Goal: Task Accomplishment & Management: Manage account settings

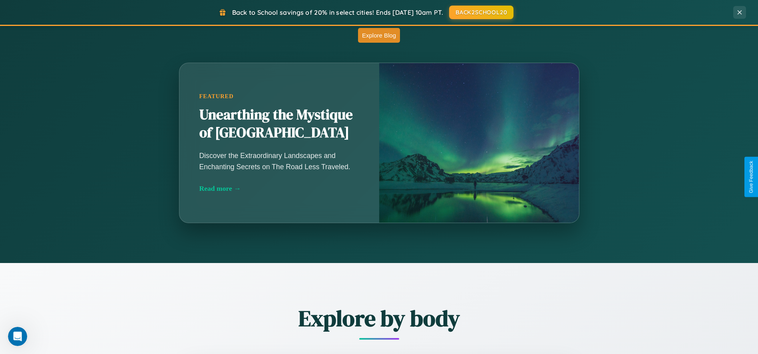
scroll to position [701, 0]
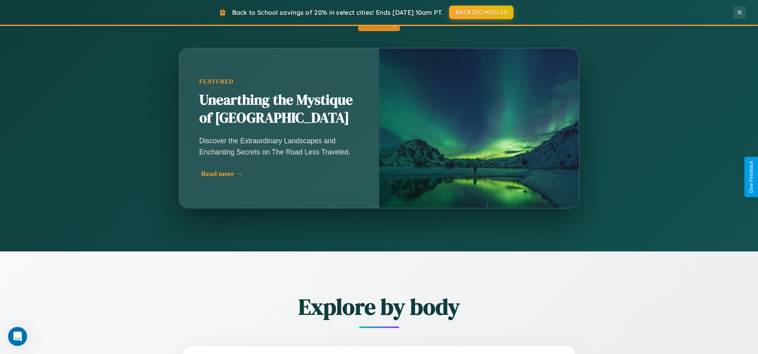
click at [279, 174] on div "Read more →" at bounding box center [281, 174] width 160 height 8
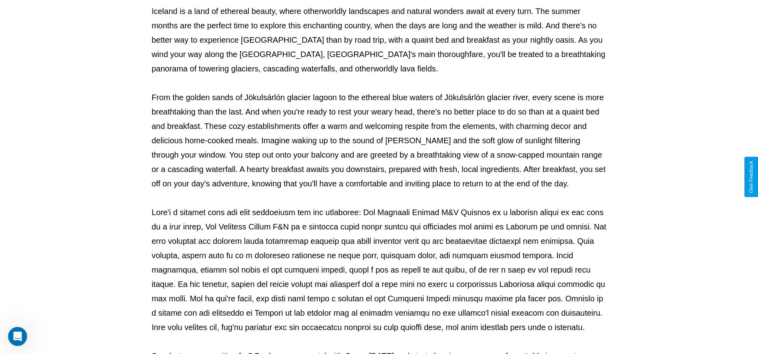
scroll to position [265, 0]
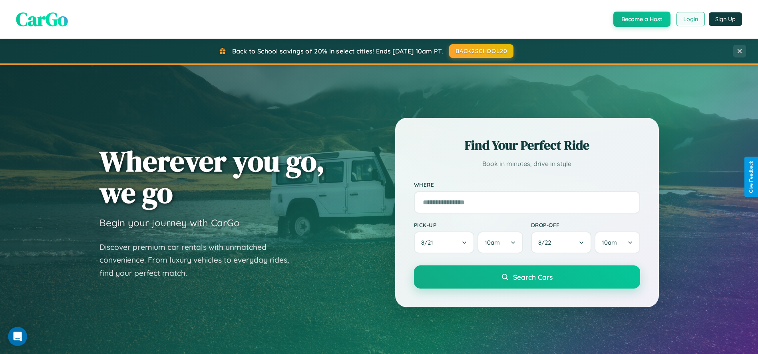
click at [690, 19] on button "Login" at bounding box center [691, 19] width 28 height 14
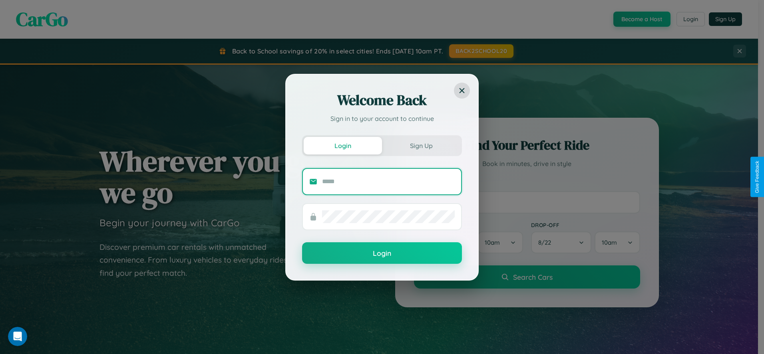
click at [388, 181] on input "text" at bounding box center [388, 181] width 133 height 13
type input "**********"
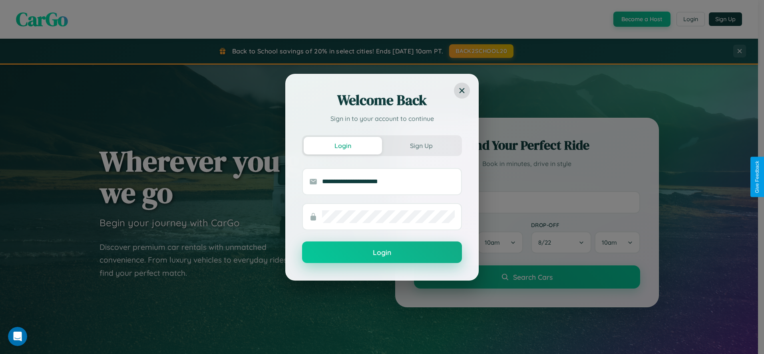
click at [382, 253] on button "Login" at bounding box center [382, 253] width 160 height 22
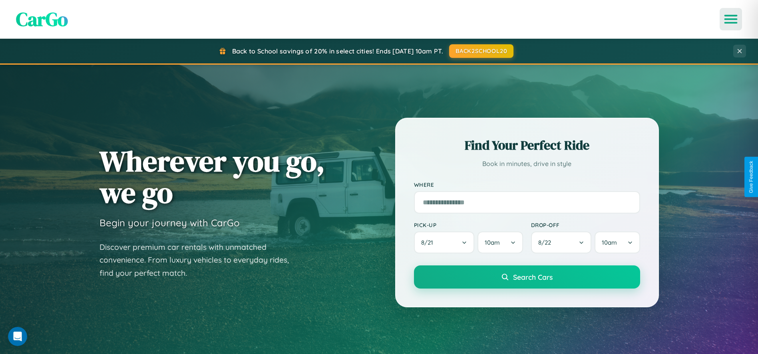
click at [731, 19] on icon "Open menu" at bounding box center [731, 19] width 12 height 7
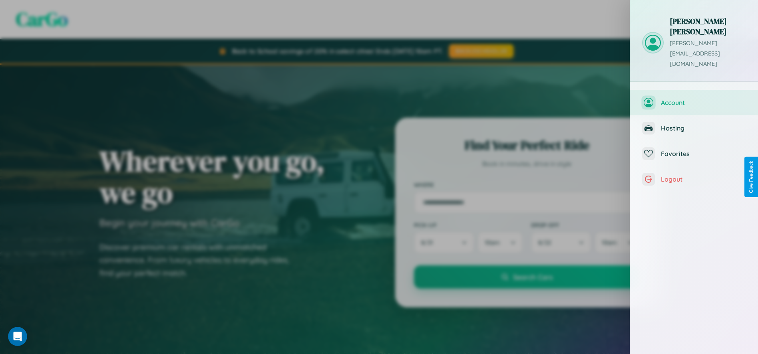
click at [694, 99] on span "Account" at bounding box center [703, 103] width 85 height 8
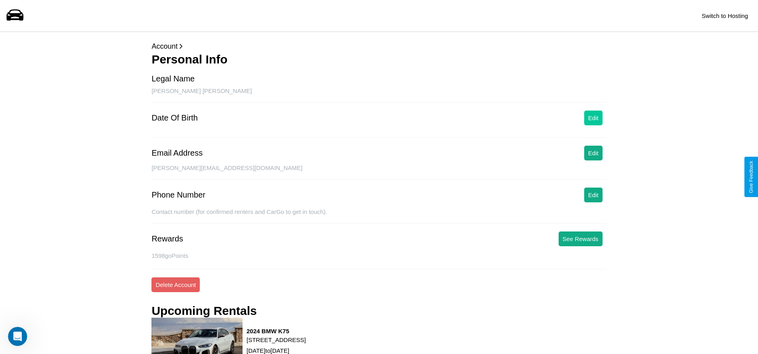
click at [593, 118] on button "Edit" at bounding box center [593, 118] width 18 height 15
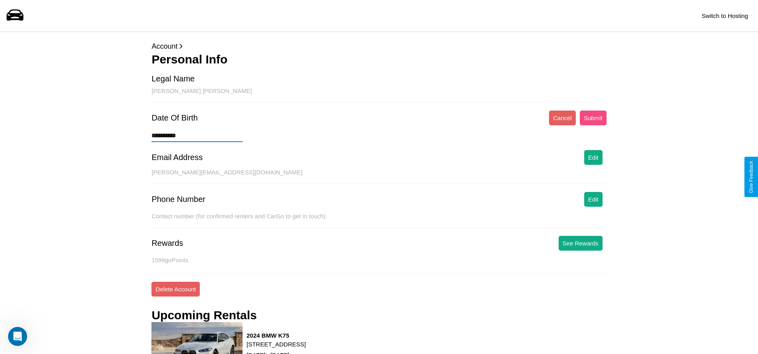
type input "**********"
click at [593, 118] on button "Submit" at bounding box center [593, 118] width 27 height 15
